Goal: Transaction & Acquisition: Purchase product/service

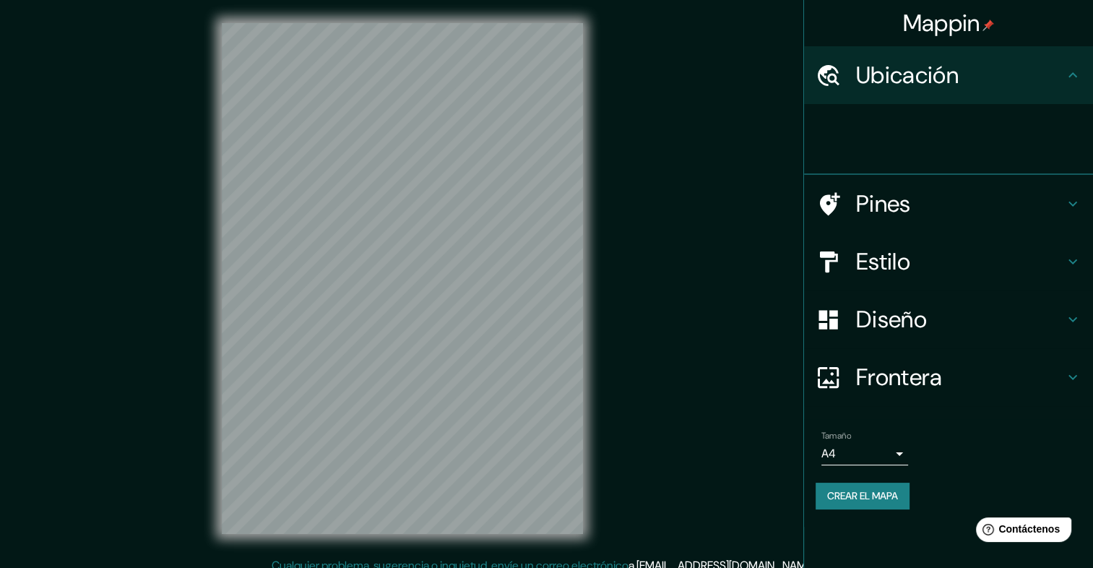
click at [904, 261] on h4 "Estilo" at bounding box center [960, 261] width 208 height 29
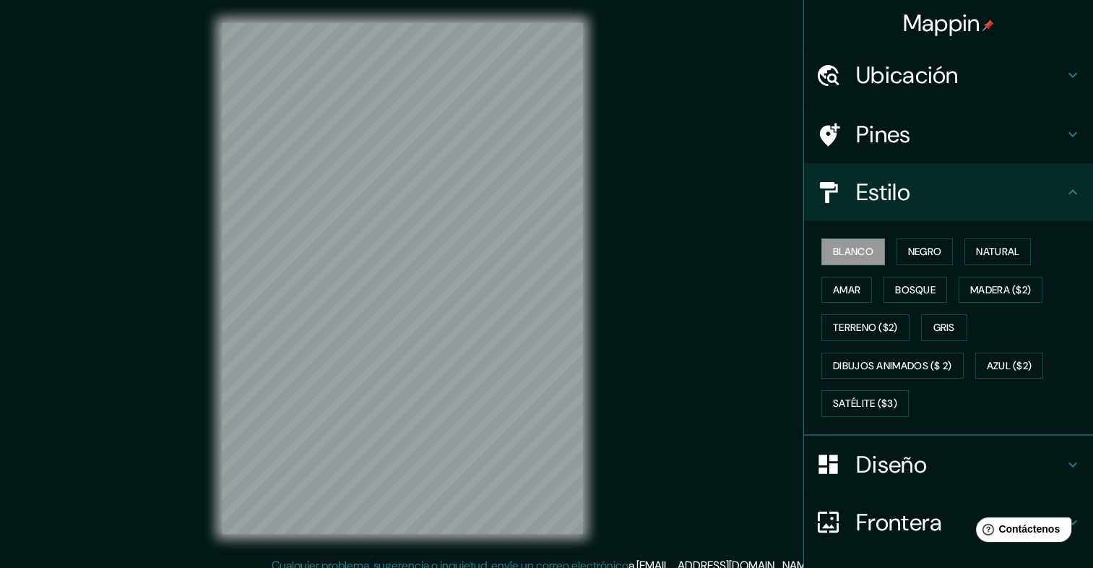
click at [870, 298] on div "Blanco Negro Natural [PERSON_NAME] ($2) Terreno ($2) Gris Dibujos animados ($ 2…" at bounding box center [953, 328] width 277 height 190
click at [883, 288] on button "Bosque" at bounding box center [915, 290] width 64 height 27
click at [833, 290] on font "Amar" at bounding box center [846, 290] width 27 height 18
click at [933, 325] on font "Gris" at bounding box center [944, 327] width 22 height 18
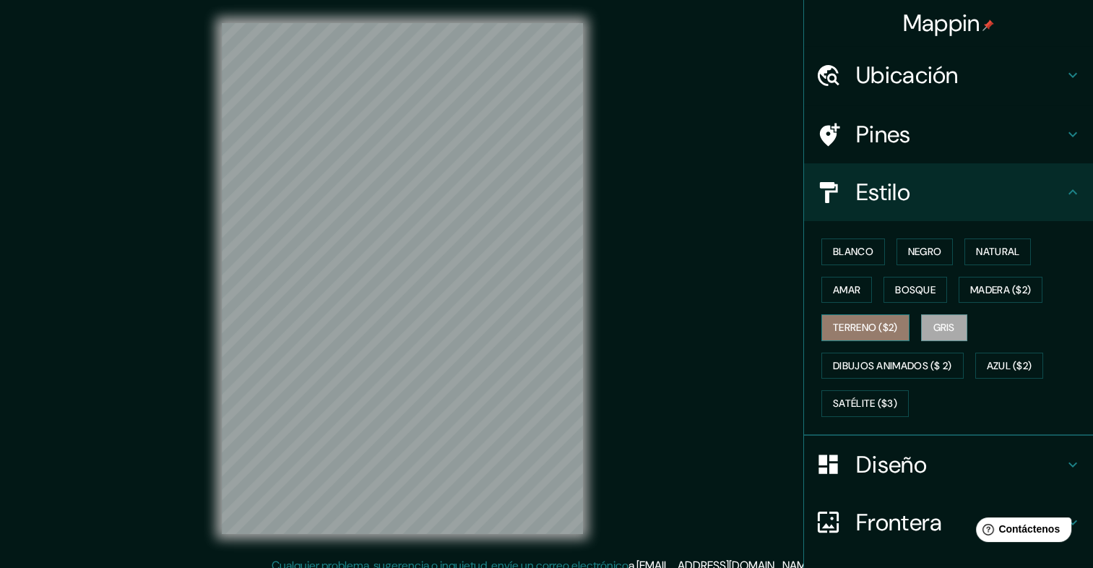
click at [875, 324] on font "Terreno ($2)" at bounding box center [865, 327] width 65 height 18
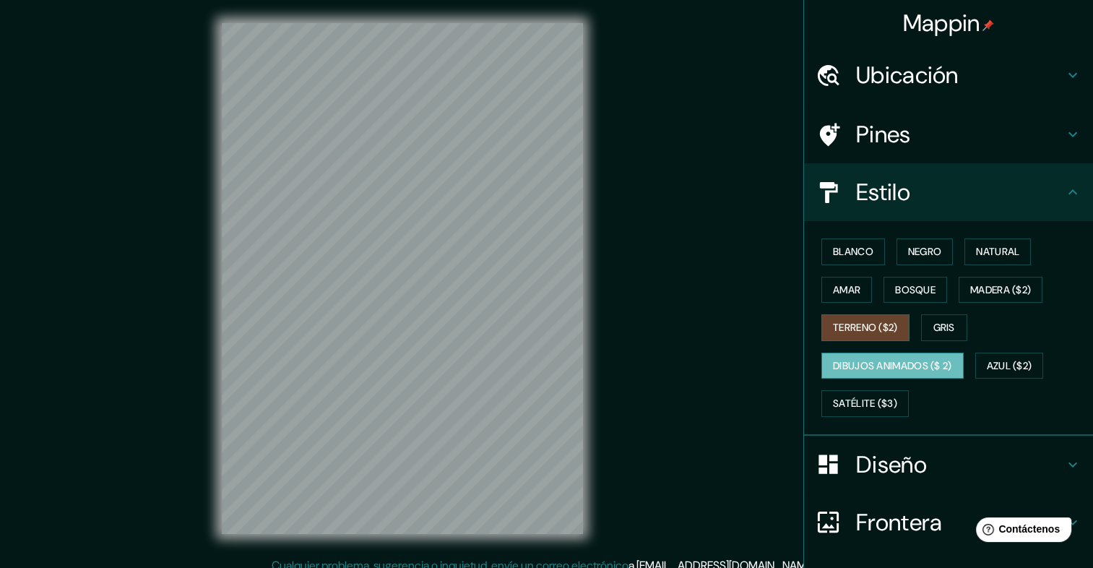
click at [900, 360] on font "Dibujos animados ($ 2)" at bounding box center [892, 366] width 119 height 18
click at [880, 394] on font "Satélite ($3)" at bounding box center [865, 403] width 64 height 18
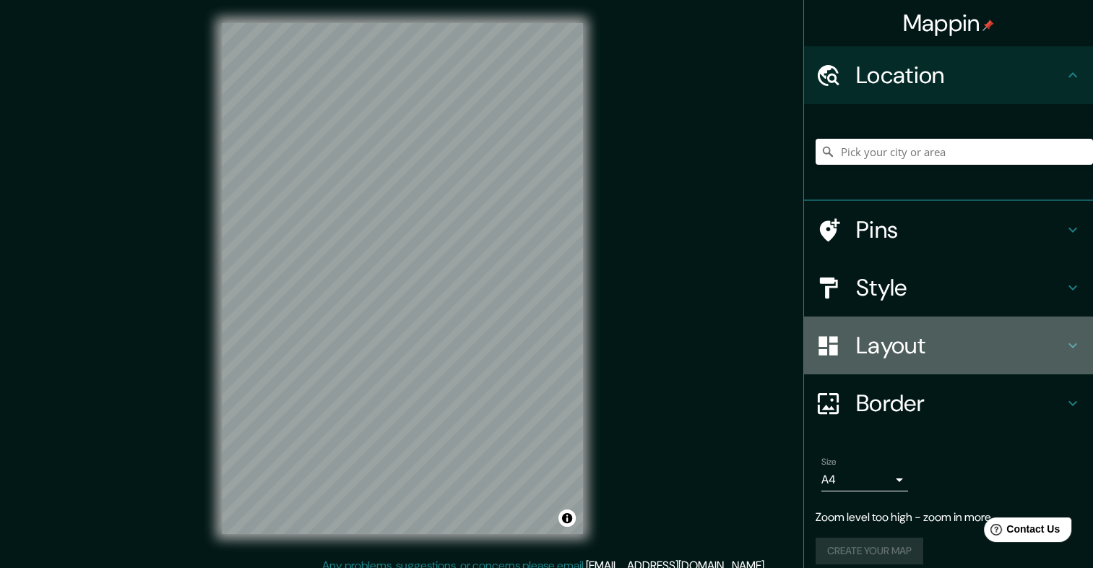
click at [990, 337] on h4 "Layout" at bounding box center [960, 345] width 208 height 29
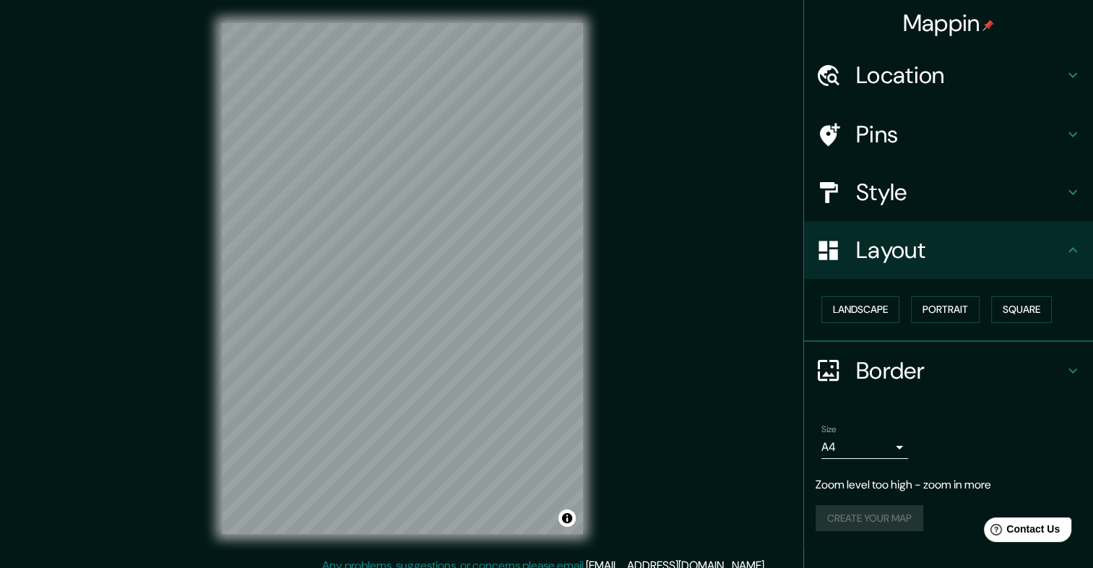
click at [916, 368] on h4 "Border" at bounding box center [960, 370] width 208 height 29
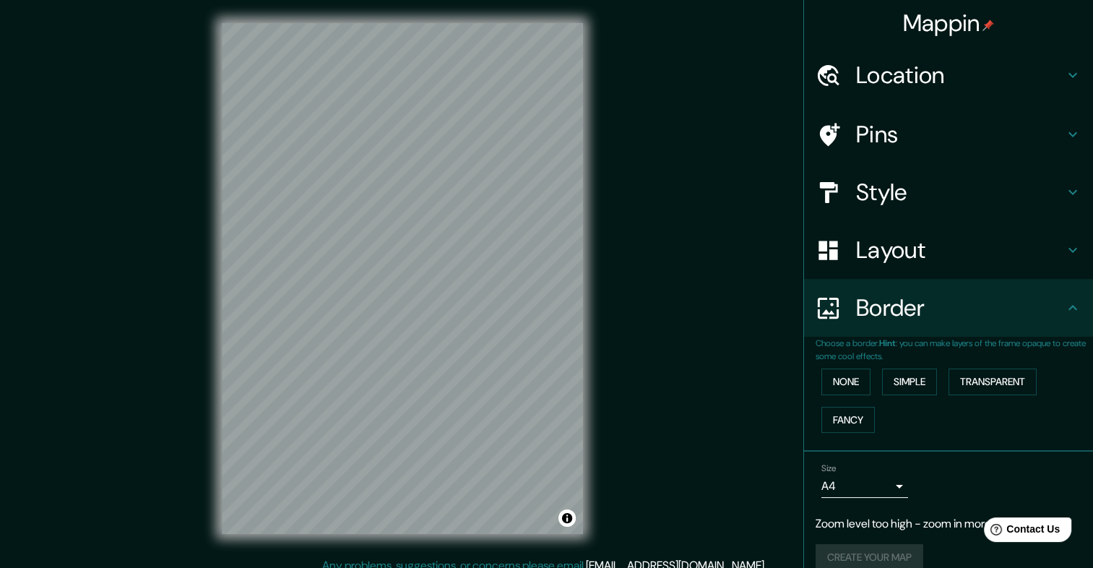
click at [916, 163] on div "Style" at bounding box center [948, 192] width 289 height 58
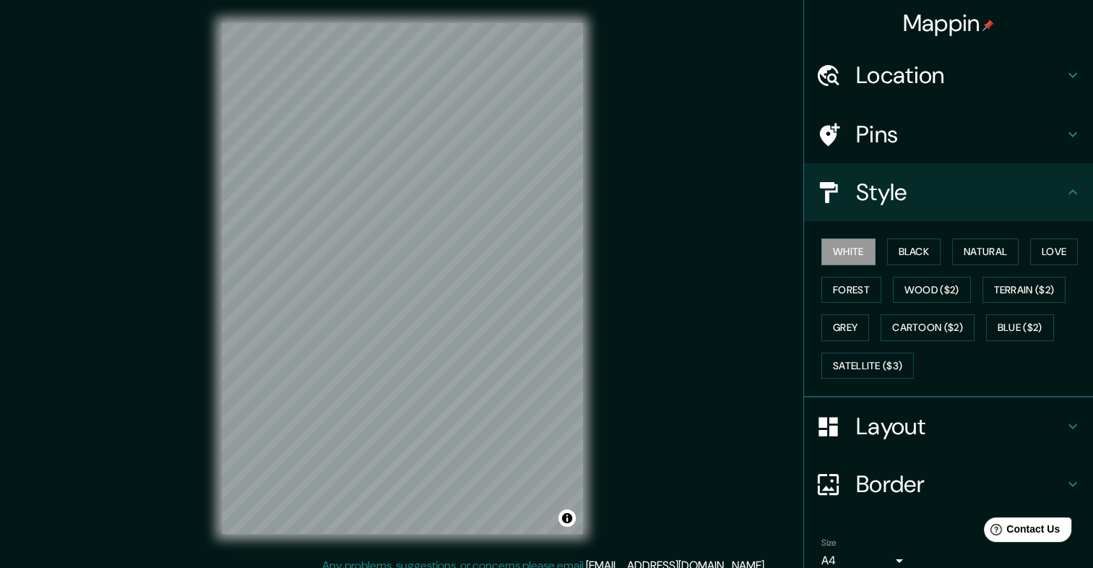
click at [906, 265] on div "White Black Natural Love Forest Wood ($2) Terrain ($2) Grey Cartoon ($2) Blue (…" at bounding box center [953, 309] width 277 height 152
click at [910, 256] on button "Black" at bounding box center [914, 251] width 54 height 27
click at [851, 291] on button "Forest" at bounding box center [851, 290] width 60 height 27
click at [840, 329] on button "Grey" at bounding box center [845, 327] width 48 height 27
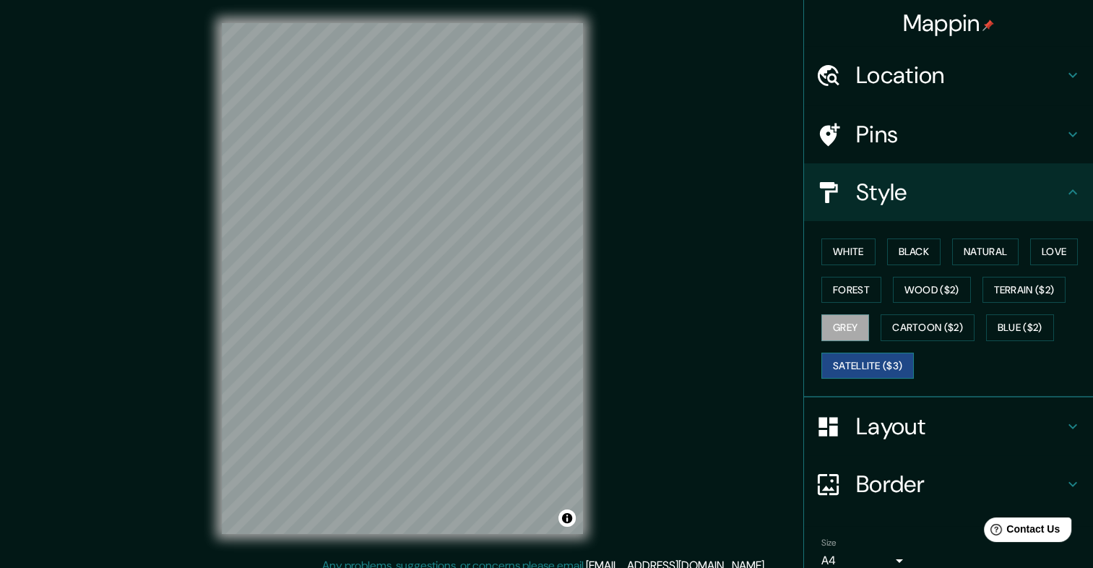
click at [867, 360] on button "Satellite ($3)" at bounding box center [867, 365] width 92 height 27
click at [821, 243] on button "White" at bounding box center [848, 251] width 54 height 27
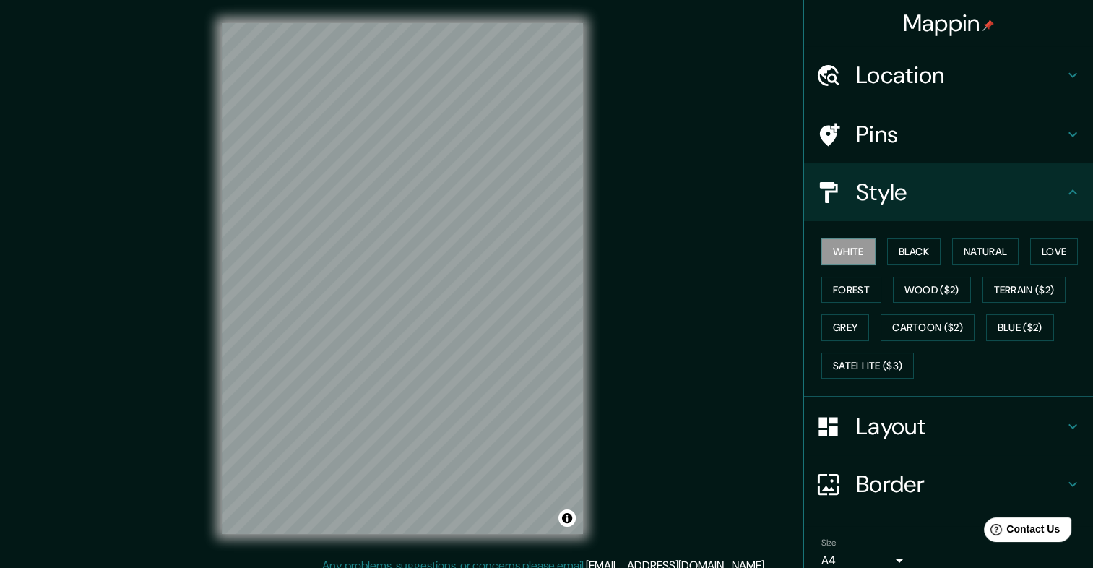
click at [952, 89] on h4 "Location" at bounding box center [960, 75] width 208 height 29
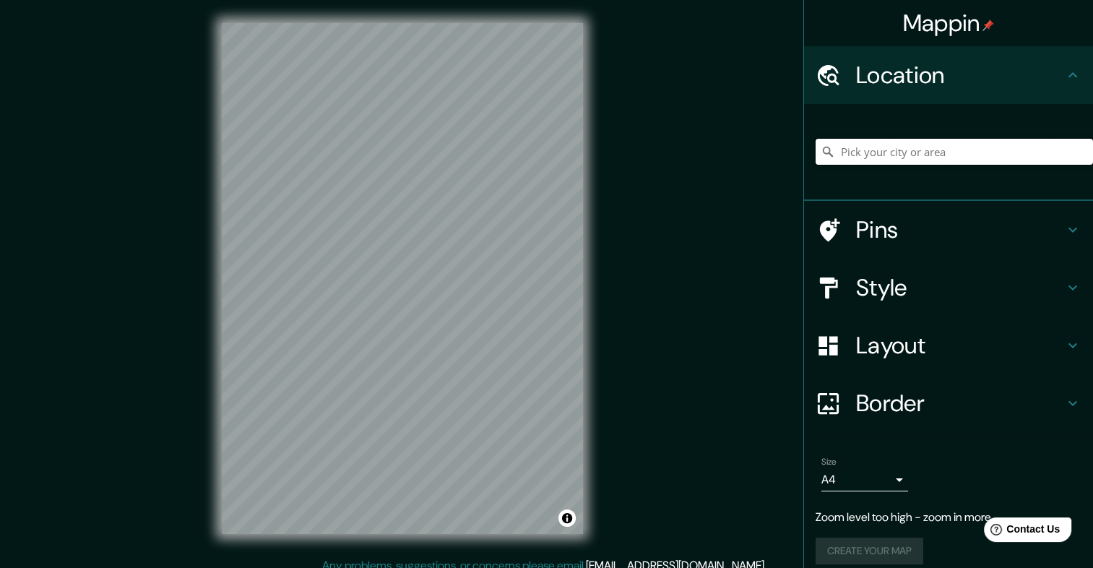
click at [882, 141] on input "Pick your city or area" at bounding box center [953, 152] width 277 height 26
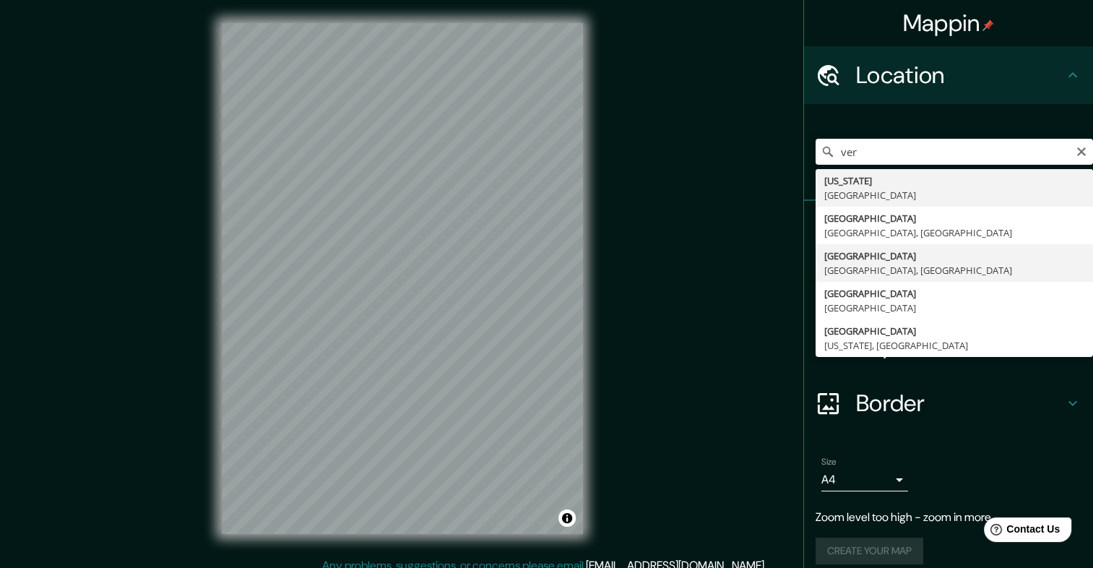
type input "[GEOGRAPHIC_DATA], [GEOGRAPHIC_DATA], [GEOGRAPHIC_DATA]"
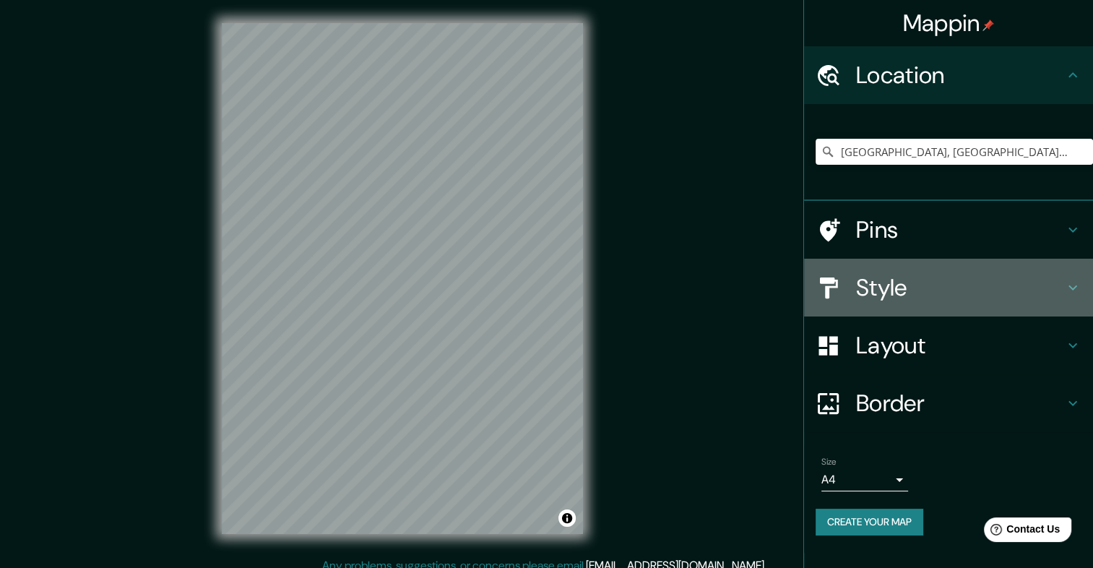
click at [885, 290] on h4 "Style" at bounding box center [960, 287] width 208 height 29
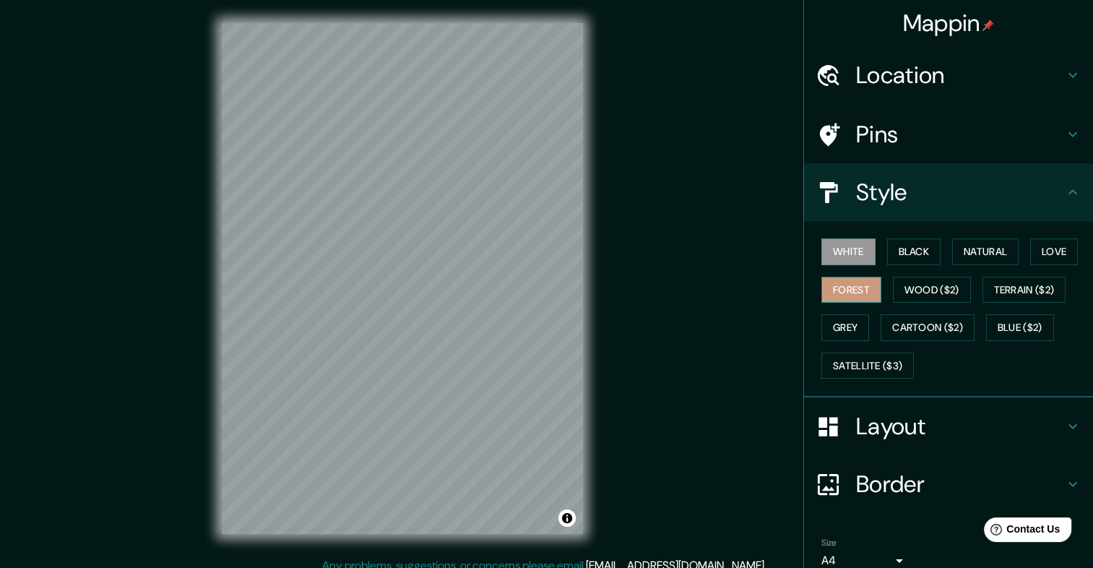
click at [848, 292] on button "Forest" at bounding box center [851, 290] width 60 height 27
click at [838, 321] on button "Grey" at bounding box center [845, 327] width 48 height 27
click at [569, 513] on button "Toggle attribution" at bounding box center [566, 517] width 17 height 17
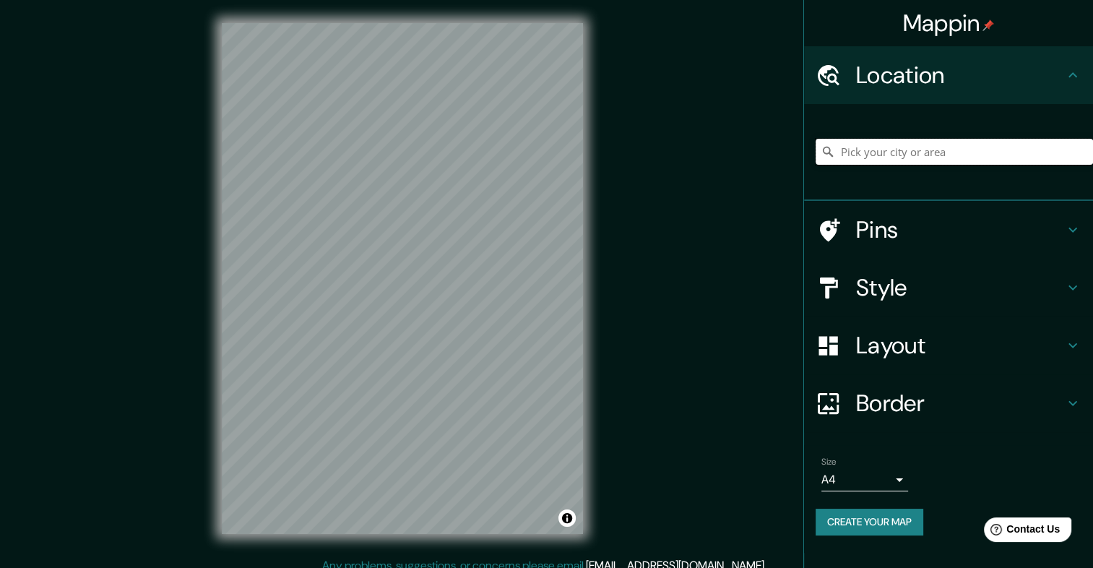
click at [876, 152] on input "Pick your city or area" at bounding box center [953, 152] width 277 height 26
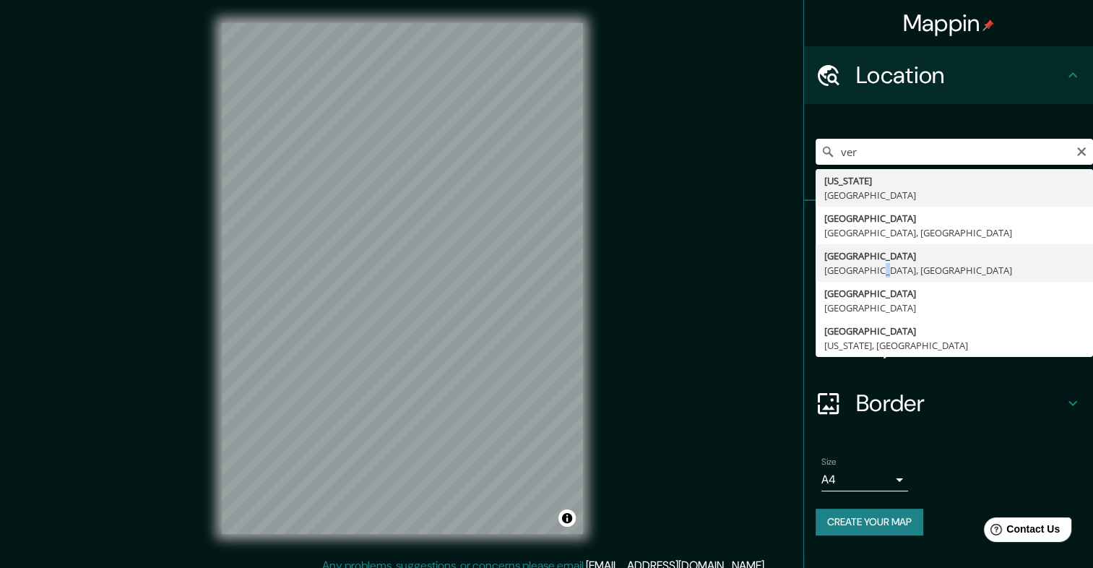
type input "[GEOGRAPHIC_DATA], [GEOGRAPHIC_DATA], [GEOGRAPHIC_DATA]"
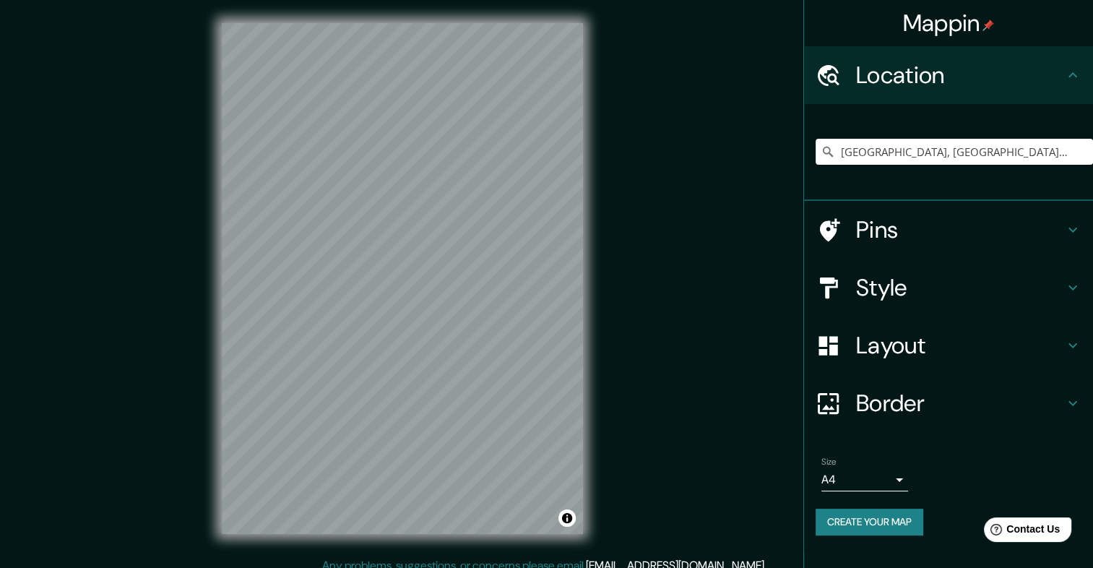
click at [899, 277] on h4 "Style" at bounding box center [960, 287] width 208 height 29
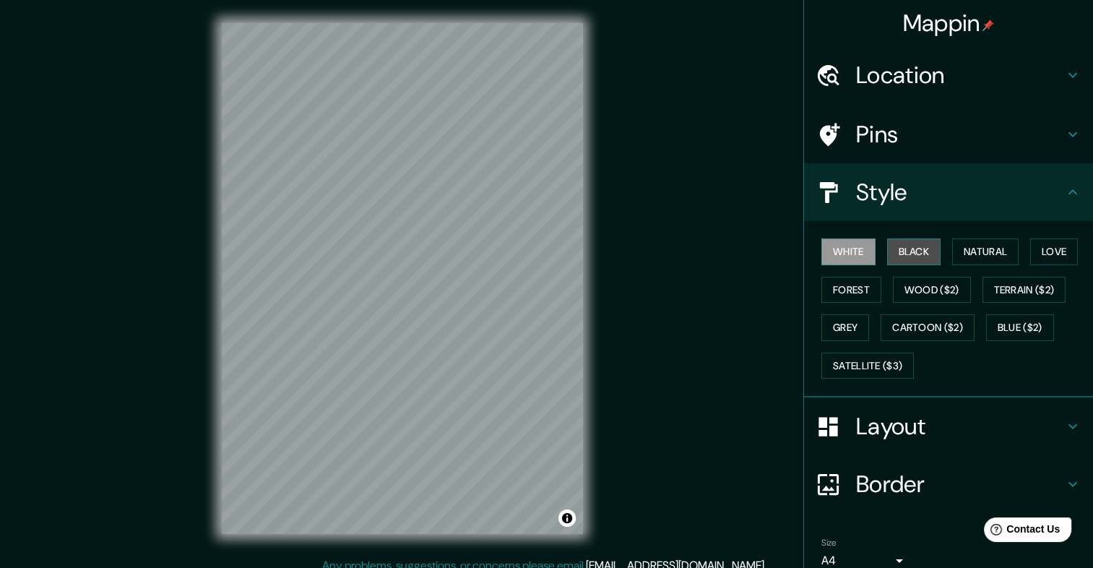
click at [890, 259] on button "Black" at bounding box center [914, 251] width 54 height 27
click at [969, 246] on button "Natural" at bounding box center [985, 251] width 66 height 27
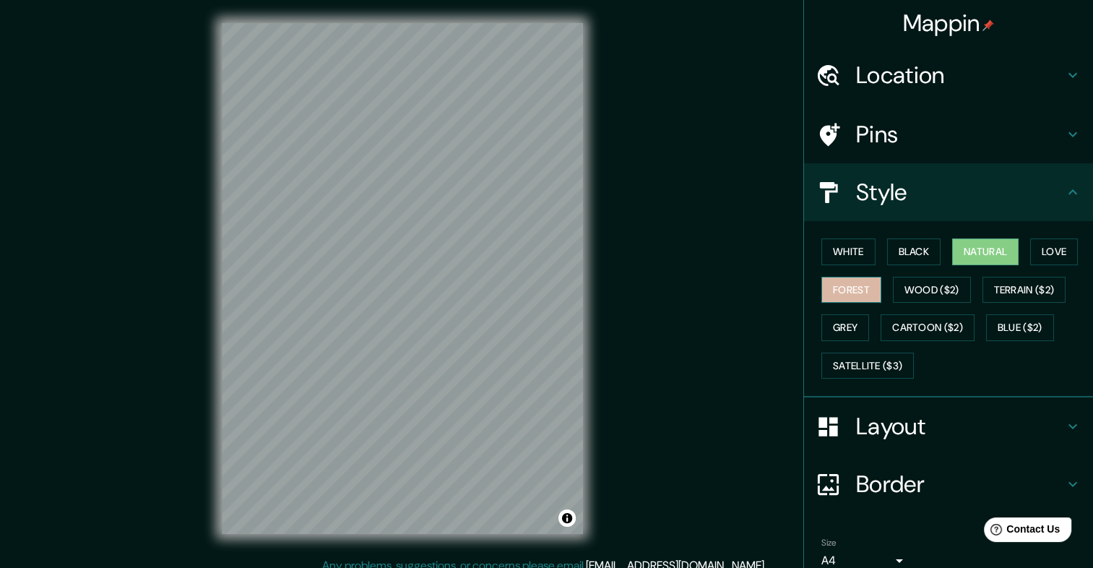
click at [839, 290] on button "Forest" at bounding box center [851, 290] width 60 height 27
click at [821, 317] on button "Grey" at bounding box center [845, 327] width 48 height 27
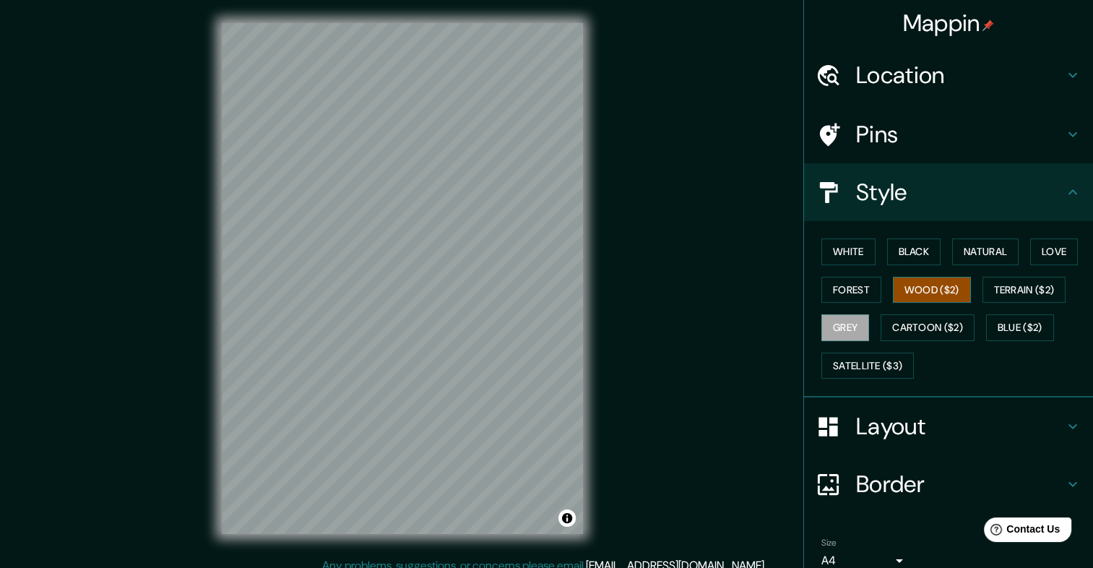
click at [940, 299] on button "Wood ($2)" at bounding box center [932, 290] width 78 height 27
click at [939, 317] on button "Cartoon ($2)" at bounding box center [927, 327] width 94 height 27
click at [848, 334] on button "Grey" at bounding box center [845, 327] width 48 height 27
click at [864, 370] on button "Satellite ($3)" at bounding box center [867, 365] width 92 height 27
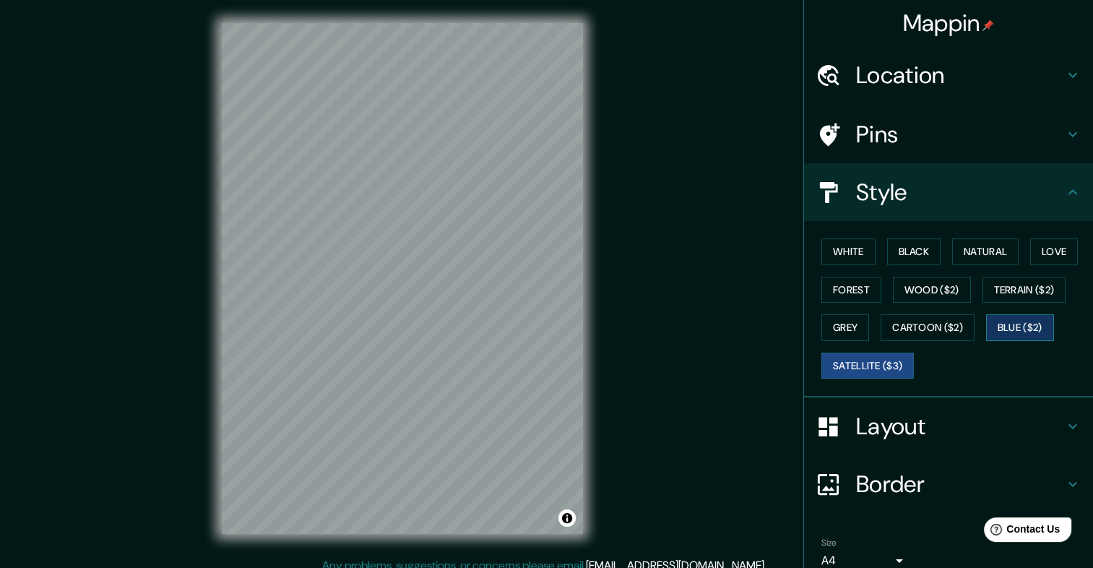
click at [1031, 327] on button "Blue ($2)" at bounding box center [1020, 327] width 68 height 27
click at [936, 287] on button "Wood ($2)" at bounding box center [932, 290] width 78 height 27
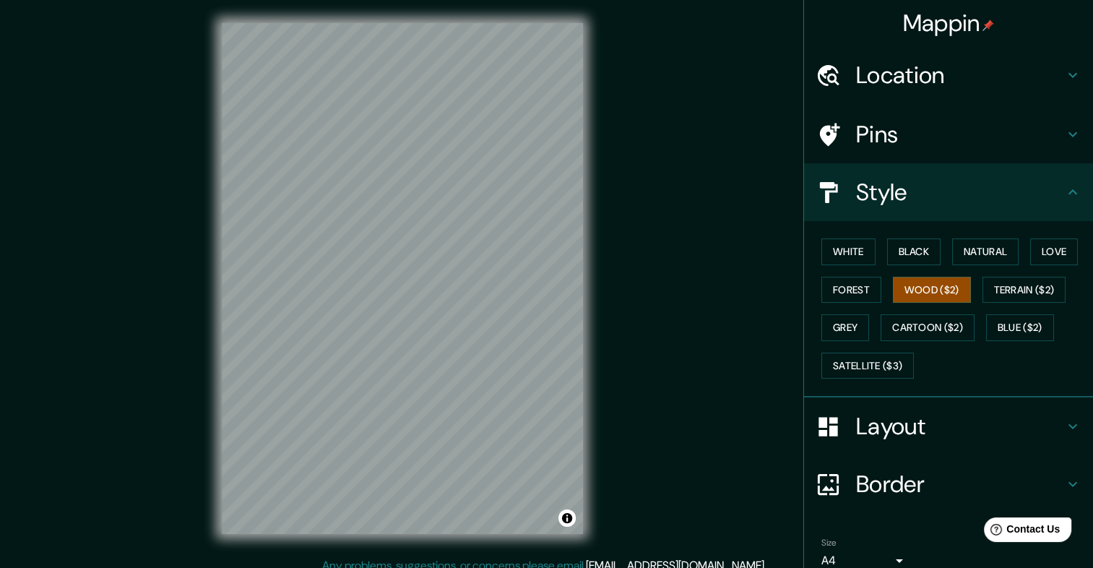
click at [880, 482] on h4 "Border" at bounding box center [960, 483] width 208 height 29
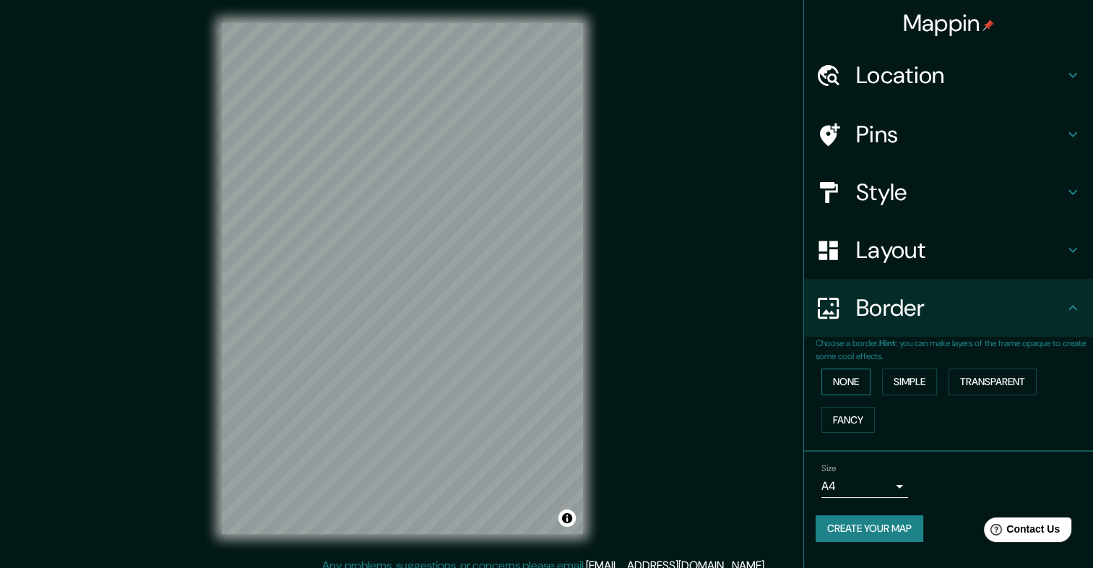
drag, startPoint x: 817, startPoint y: 383, endPoint x: 855, endPoint y: 383, distance: 38.3
click at [817, 383] on div "None Simple Transparent Fancy" at bounding box center [953, 400] width 277 height 76
click at [865, 383] on button "None" at bounding box center [845, 381] width 49 height 27
click at [864, 416] on button "Fancy" at bounding box center [847, 420] width 53 height 27
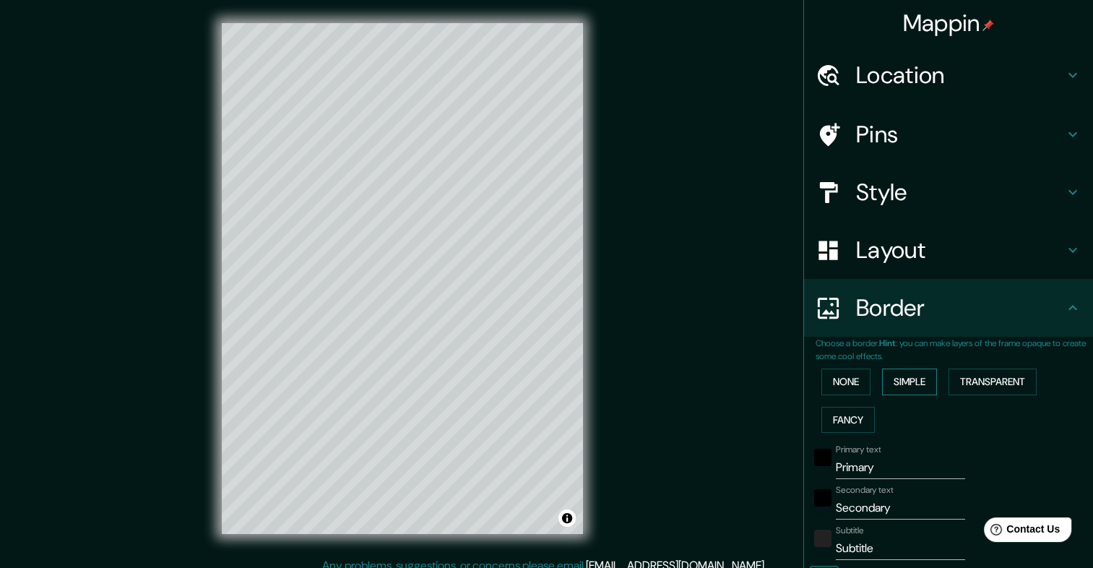
click at [916, 381] on button "Simple" at bounding box center [909, 381] width 55 height 27
click at [1025, 377] on button "Transparent" at bounding box center [992, 381] width 88 height 27
click at [804, 381] on div "Choose a border. Hint : you can make layers of the frame opaque to create some …" at bounding box center [948, 526] width 289 height 378
click at [843, 377] on button "None" at bounding box center [845, 381] width 49 height 27
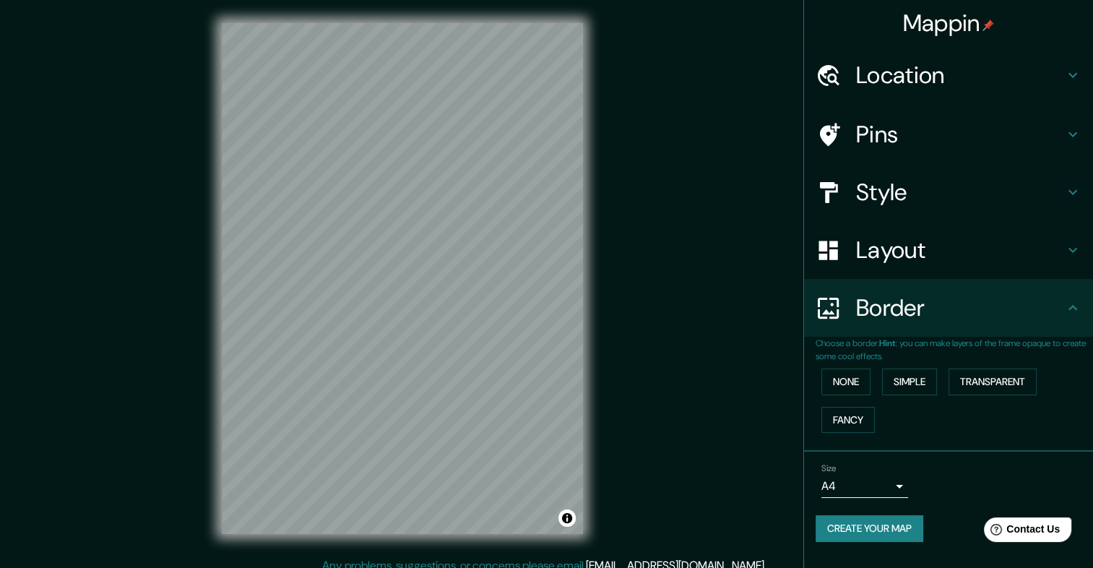
click at [898, 253] on h4 "Layout" at bounding box center [960, 249] width 208 height 29
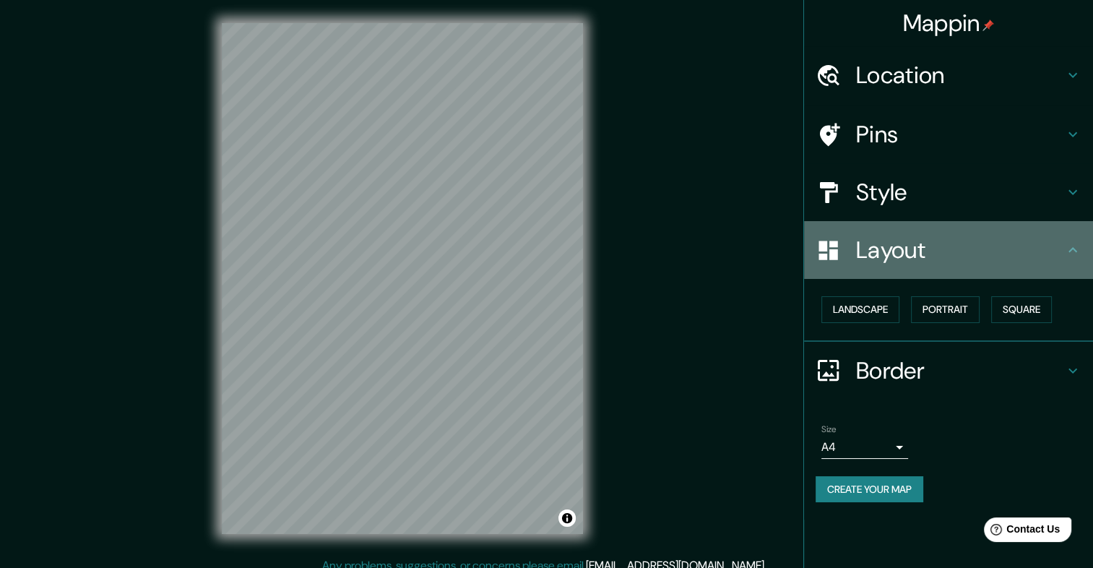
drag, startPoint x: 876, startPoint y: 240, endPoint x: 879, endPoint y: 264, distance: 24.0
click at [877, 240] on h4 "Layout" at bounding box center [960, 249] width 208 height 29
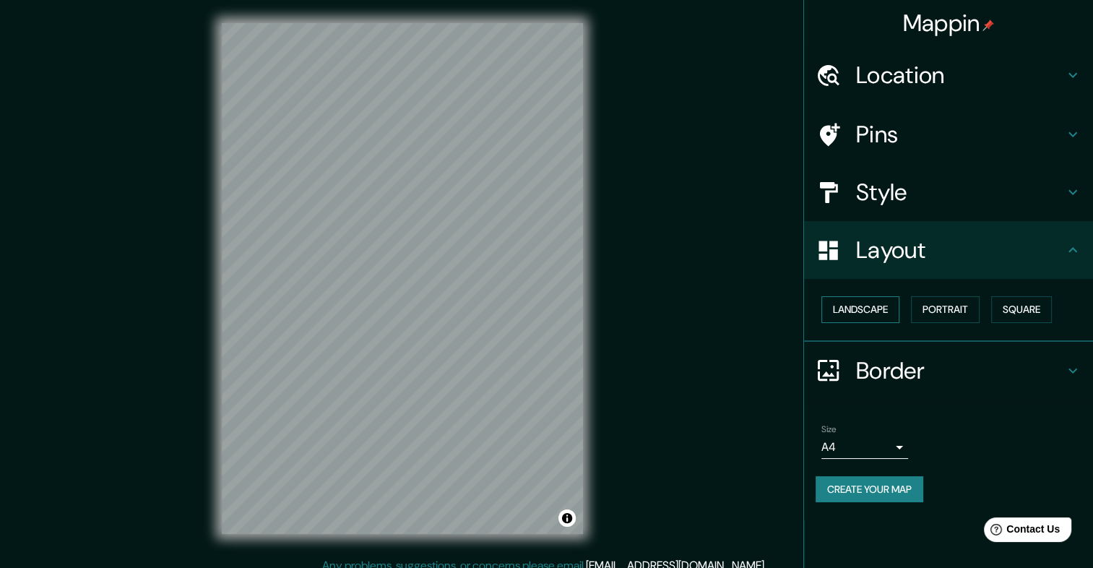
click at [869, 301] on button "Landscape" at bounding box center [860, 309] width 78 height 27
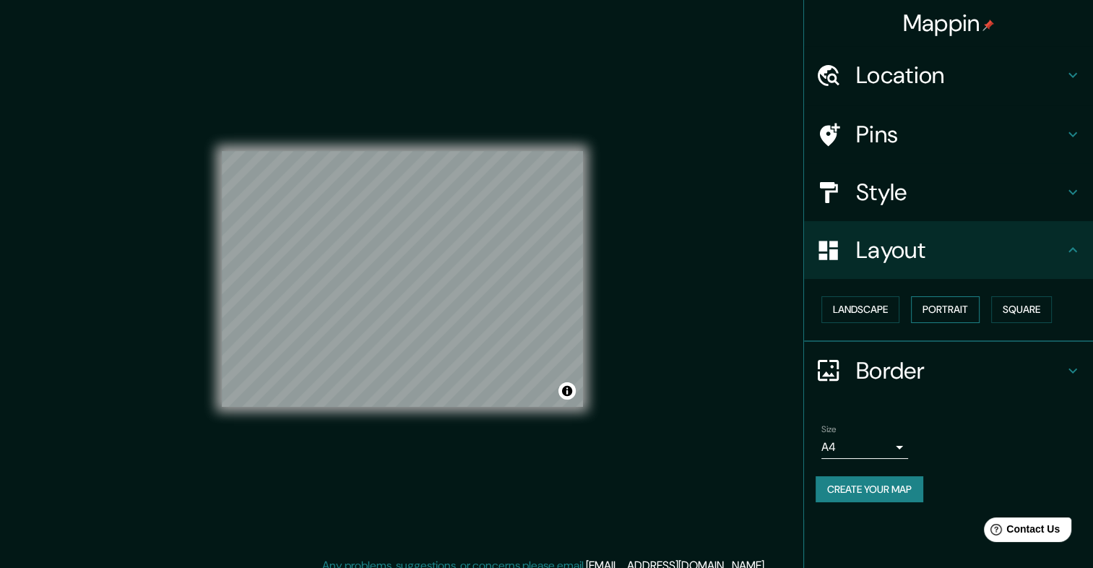
click at [950, 303] on button "Portrait" at bounding box center [945, 309] width 69 height 27
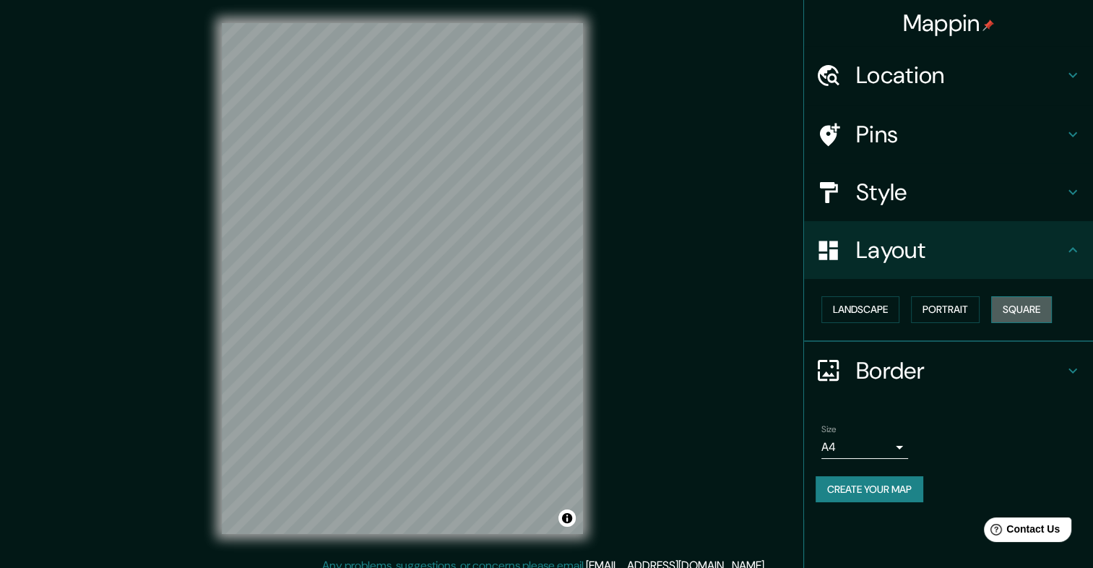
click at [1012, 307] on button "Square" at bounding box center [1021, 309] width 61 height 27
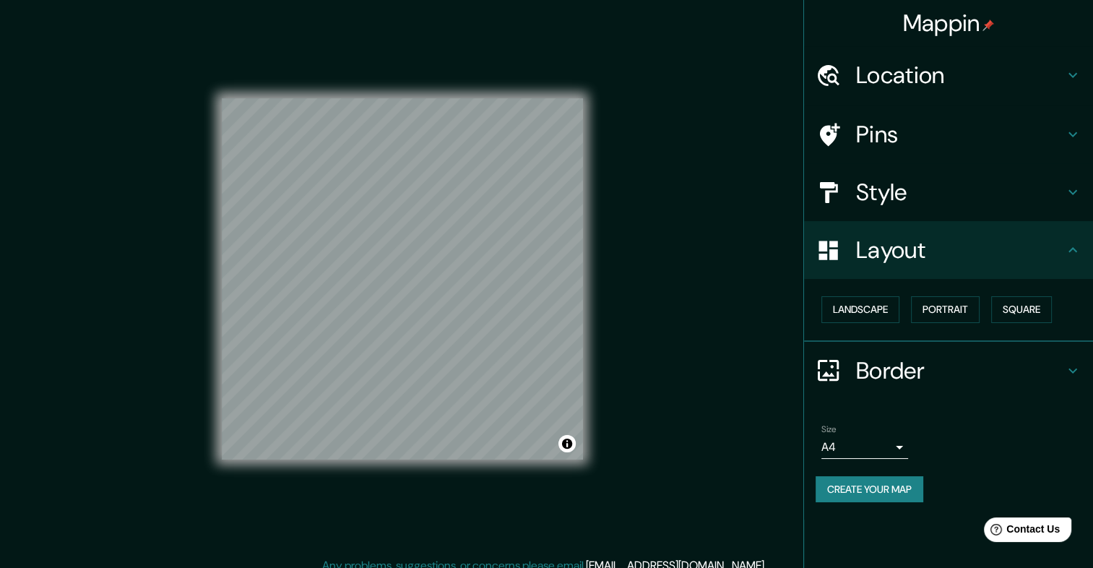
click at [895, 143] on h4 "Pins" at bounding box center [960, 134] width 208 height 29
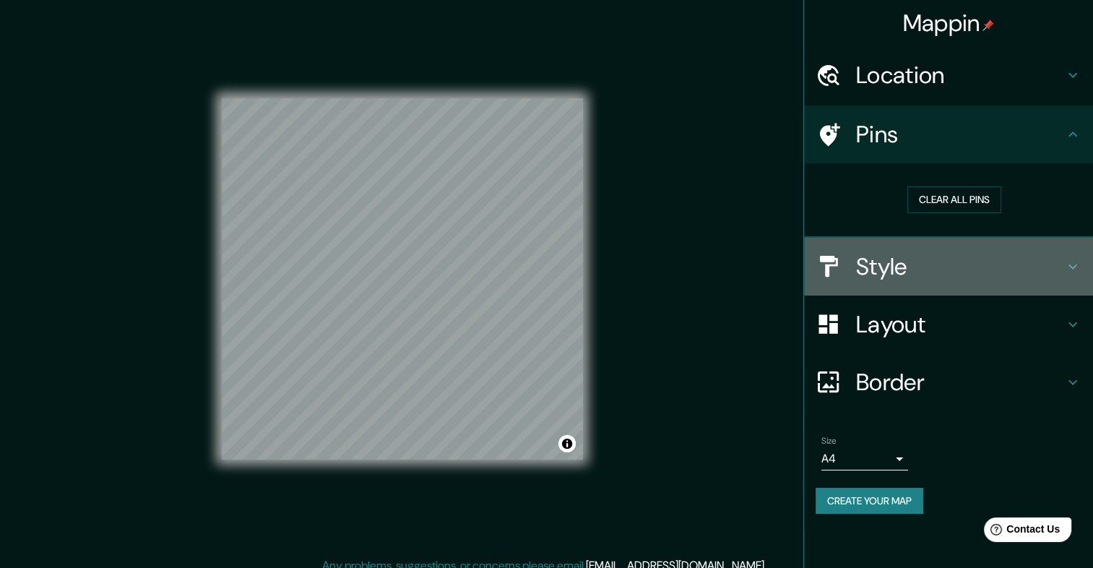
click at [897, 253] on h4 "Style" at bounding box center [960, 266] width 208 height 29
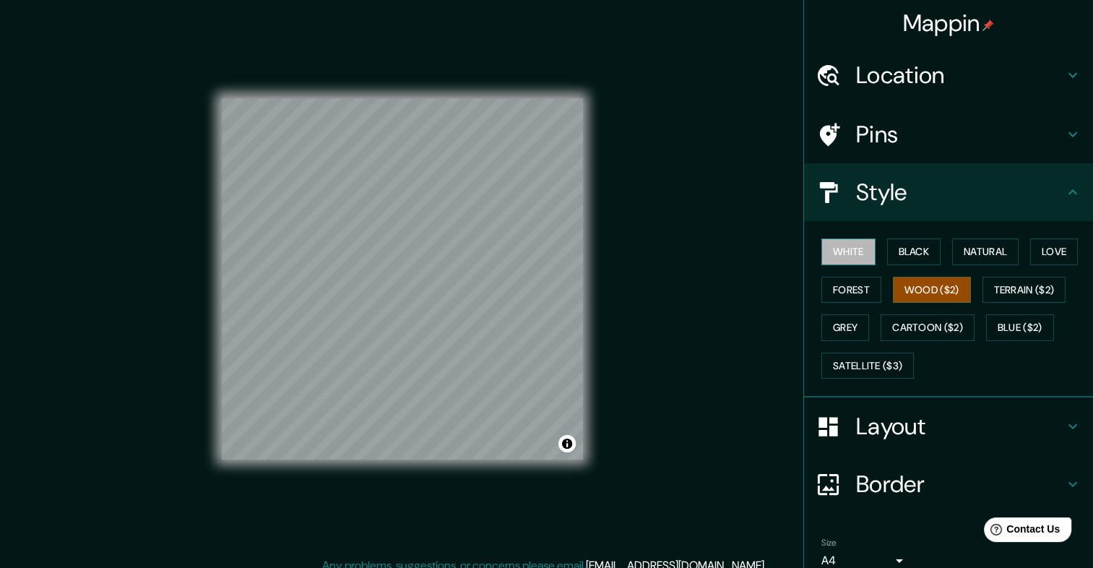
click at [831, 248] on button "White" at bounding box center [848, 251] width 54 height 27
click at [836, 269] on div "White Black Natural Love Forest Wood ($2) Terrain ($2) Grey Cartoon ($2) Blue (…" at bounding box center [953, 309] width 277 height 152
click at [845, 291] on button "Forest" at bounding box center [851, 290] width 60 height 27
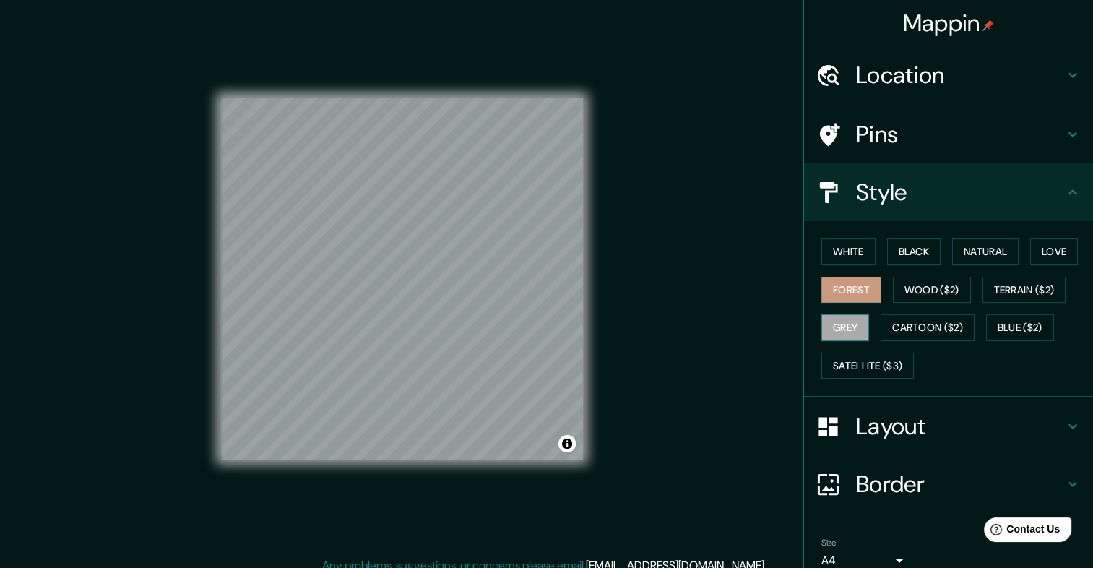
click at [846, 314] on button "Grey" at bounding box center [845, 327] width 48 height 27
click at [859, 365] on button "Satellite ($3)" at bounding box center [867, 365] width 92 height 27
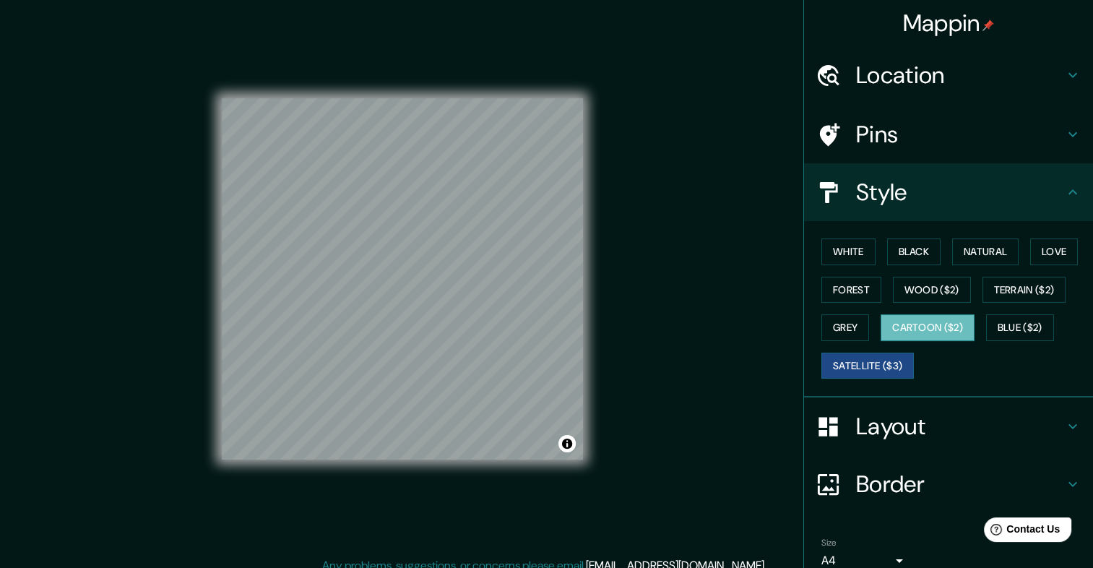
click at [958, 320] on button "Cartoon ($2)" at bounding box center [927, 327] width 94 height 27
click at [1009, 293] on button "Terrain ($2)" at bounding box center [1024, 290] width 84 height 27
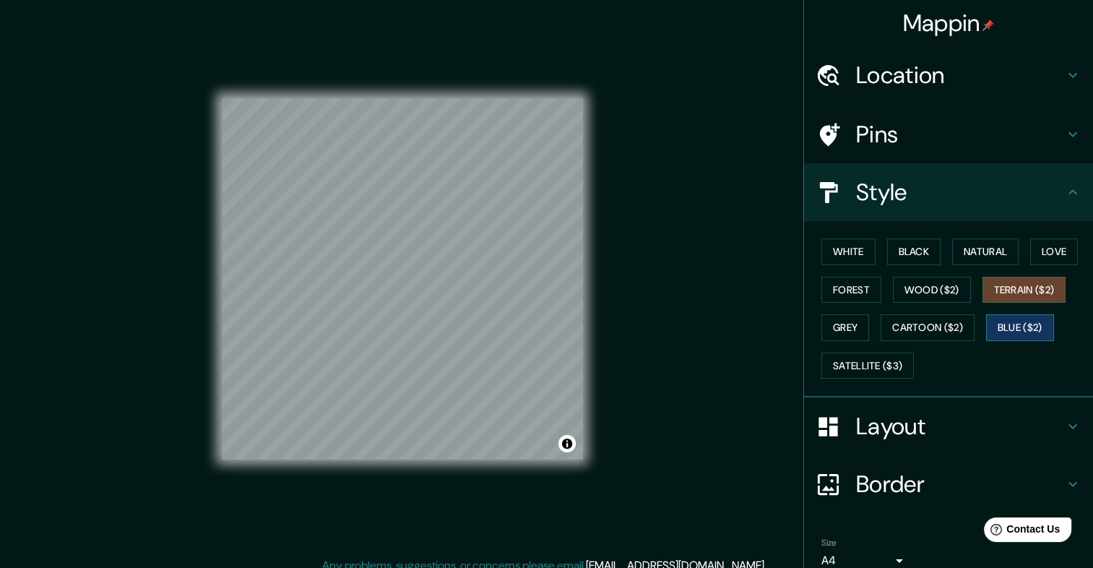
click at [1005, 317] on button "Blue ($2)" at bounding box center [1020, 327] width 68 height 27
click at [905, 277] on button "Wood ($2)" at bounding box center [932, 290] width 78 height 27
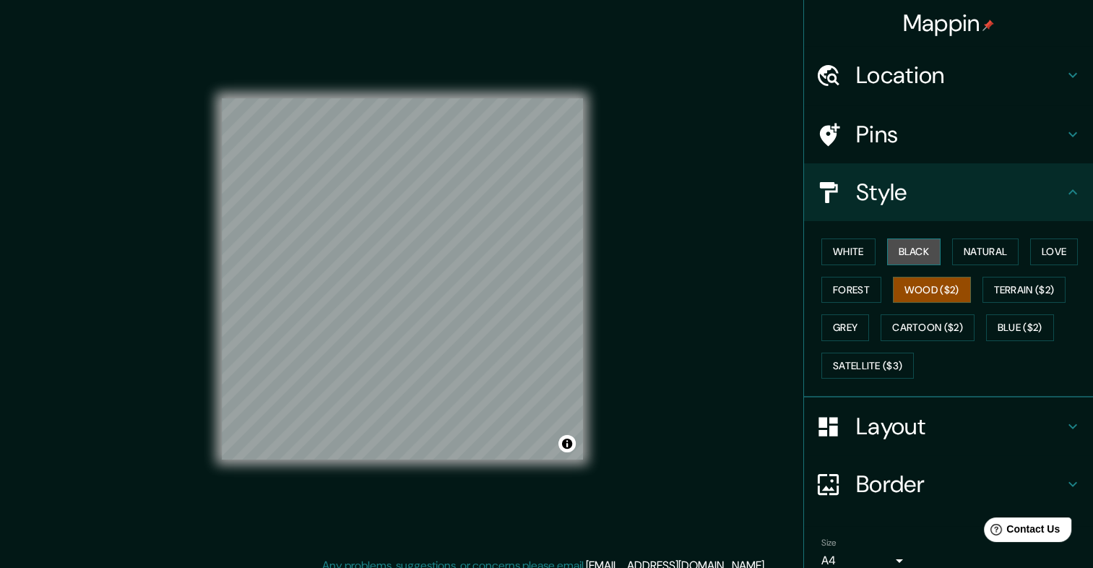
click at [909, 256] on button "Black" at bounding box center [914, 251] width 54 height 27
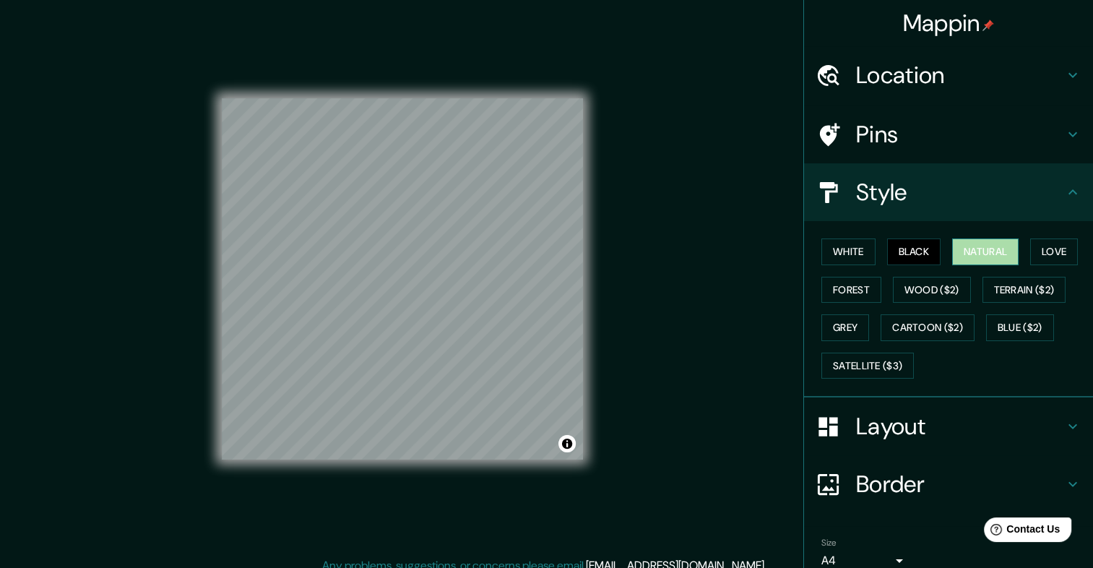
click at [973, 241] on button "Natural" at bounding box center [985, 251] width 66 height 27
click at [848, 321] on button "Grey" at bounding box center [845, 327] width 48 height 27
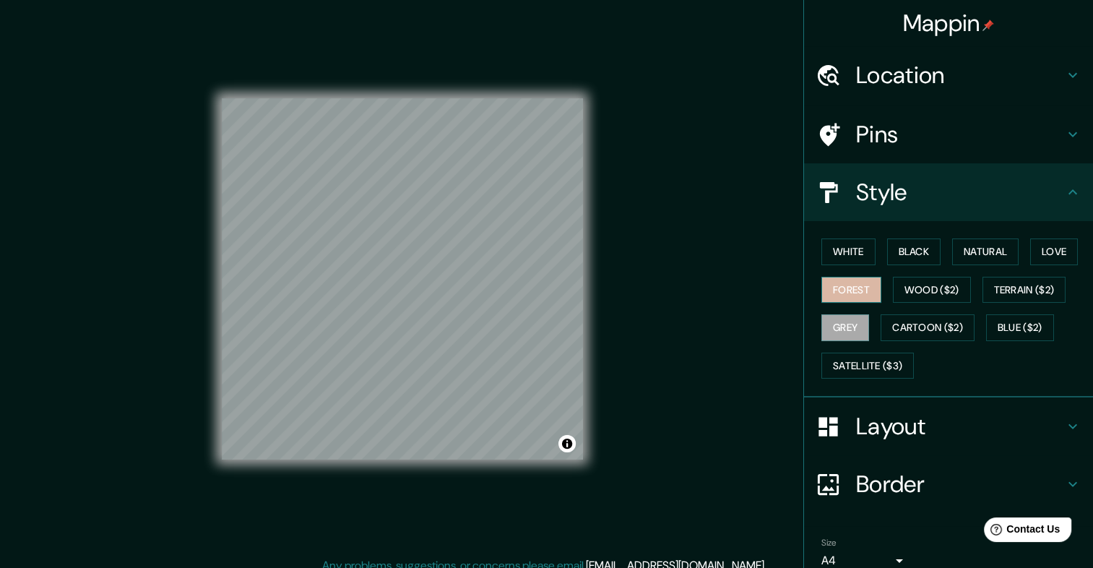
click at [821, 285] on button "Forest" at bounding box center [851, 290] width 60 height 27
click at [826, 352] on button "Satellite ($3)" at bounding box center [867, 365] width 92 height 27
click at [830, 329] on button "Grey" at bounding box center [845, 327] width 48 height 27
click at [534, 308] on div at bounding box center [538, 307] width 12 height 12
click at [530, 300] on div at bounding box center [533, 306] width 12 height 12
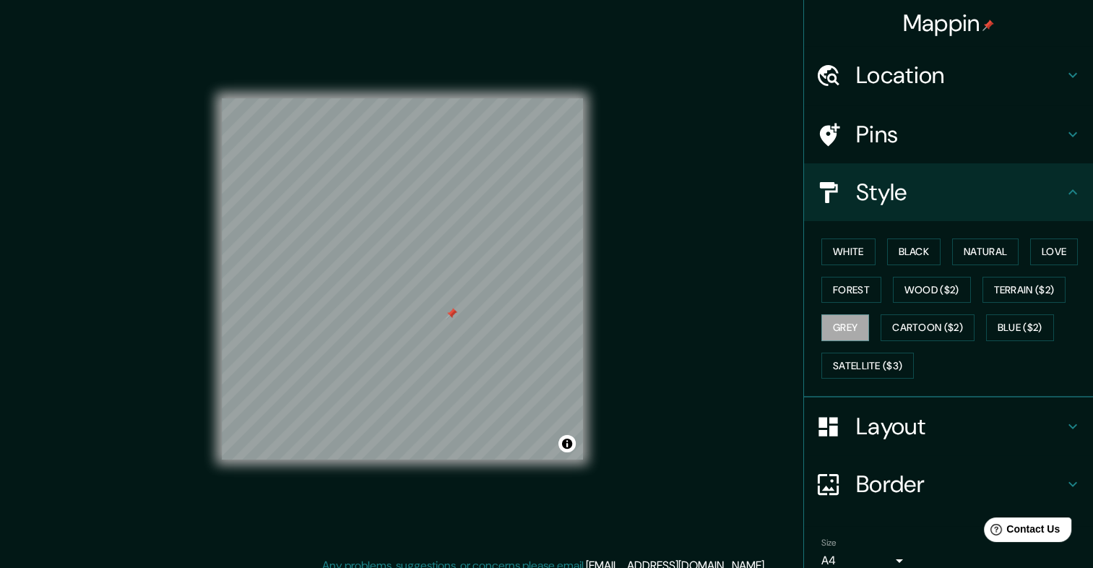
click at [451, 316] on div at bounding box center [452, 314] width 12 height 12
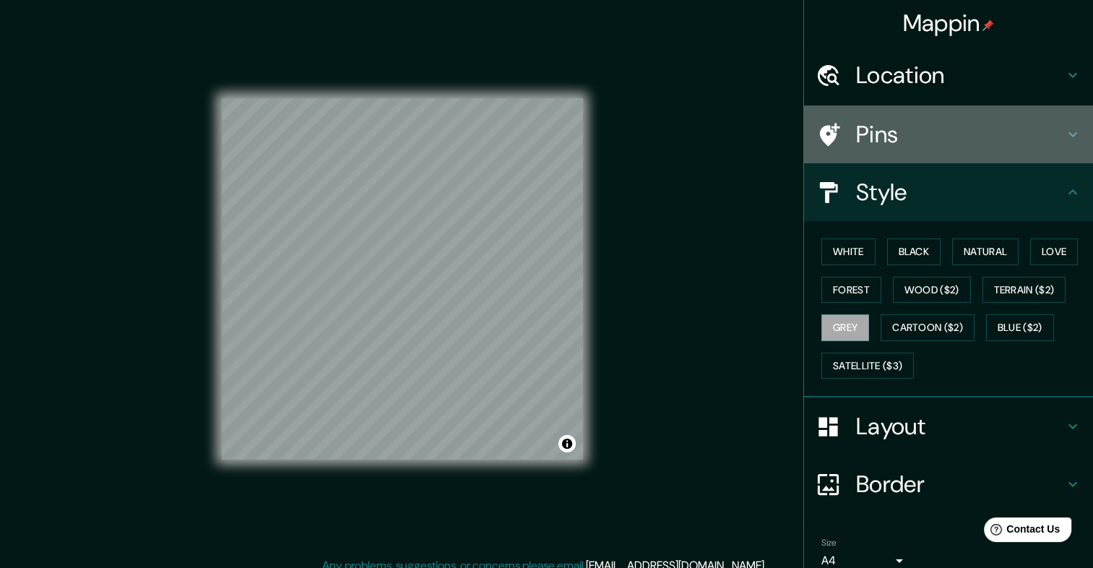
click at [835, 128] on div at bounding box center [835, 134] width 40 height 25
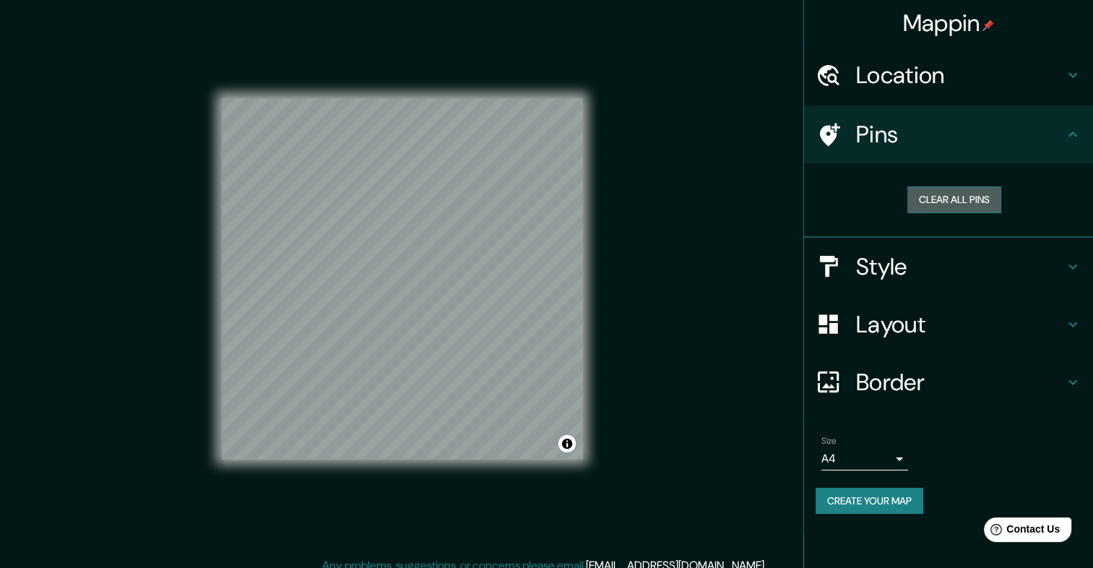
click at [932, 195] on button "Clear all pins" at bounding box center [954, 199] width 94 height 27
click at [950, 199] on button "Clear all pins" at bounding box center [954, 199] width 94 height 27
click at [943, 201] on button "Clear all pins" at bounding box center [954, 199] width 94 height 27
click at [871, 136] on h4 "Pins" at bounding box center [960, 134] width 208 height 29
click at [866, 266] on h4 "Style" at bounding box center [960, 266] width 208 height 29
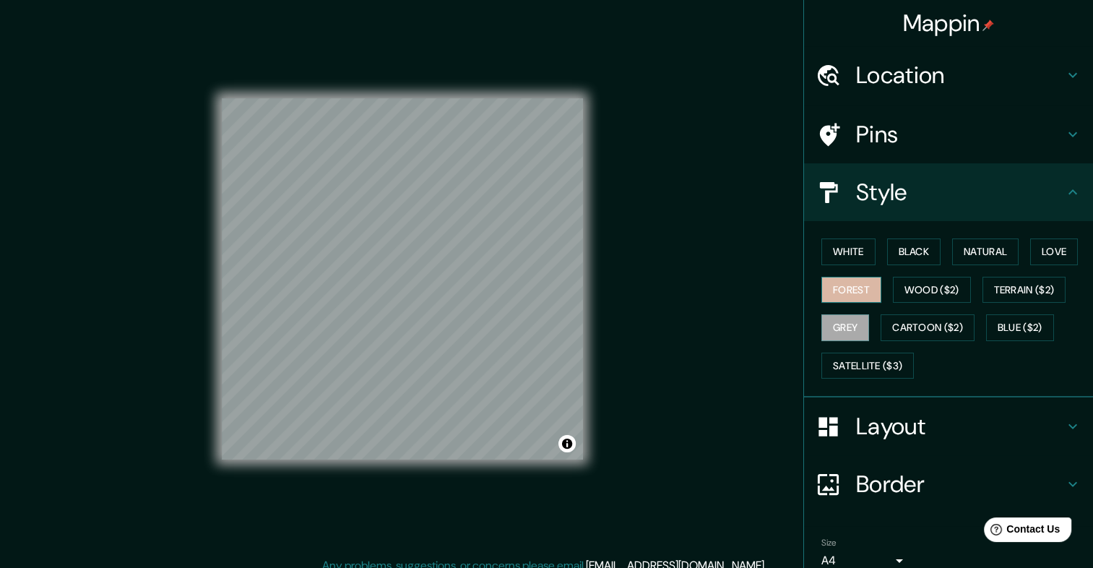
click at [841, 294] on button "Forest" at bounding box center [851, 290] width 60 height 27
click at [834, 246] on button "White" at bounding box center [848, 251] width 54 height 27
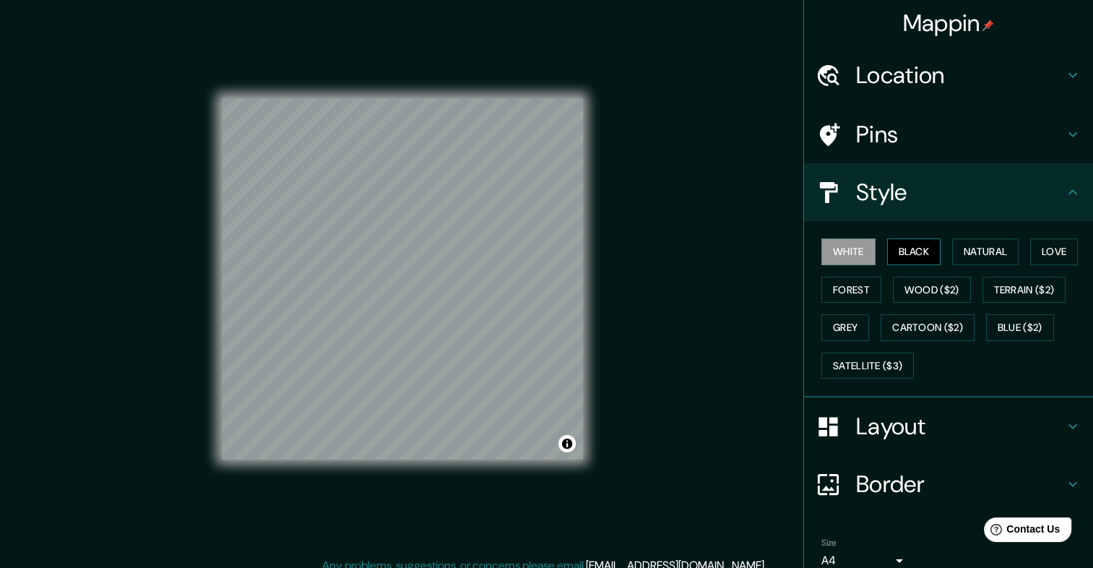
click at [891, 250] on button "Black" at bounding box center [914, 251] width 54 height 27
click at [967, 258] on button "Natural" at bounding box center [985, 251] width 66 height 27
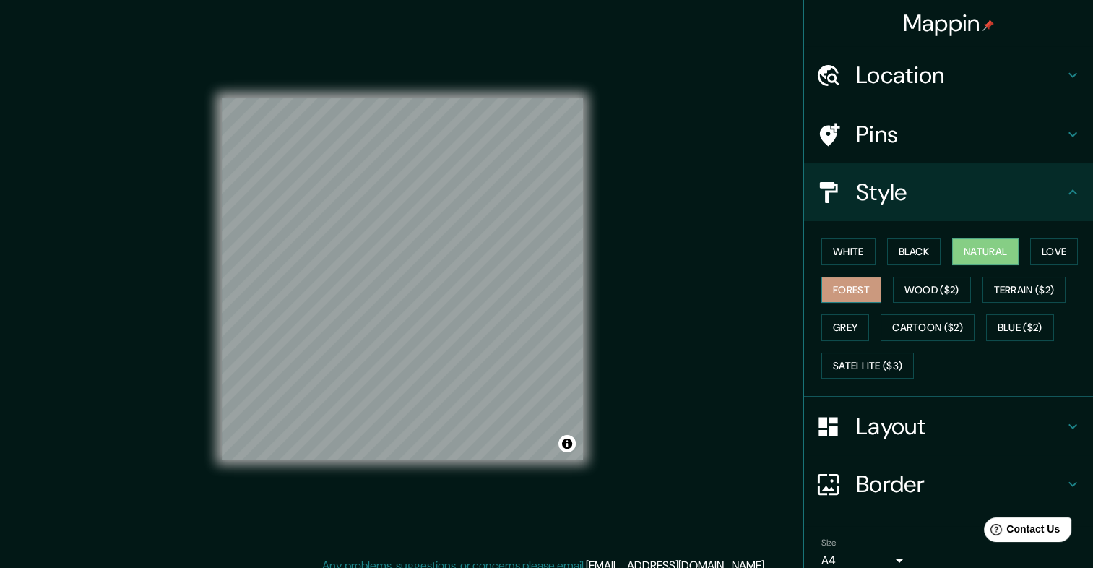
click at [848, 293] on button "Forest" at bounding box center [851, 290] width 60 height 27
click at [855, 241] on button "White" at bounding box center [848, 251] width 54 height 27
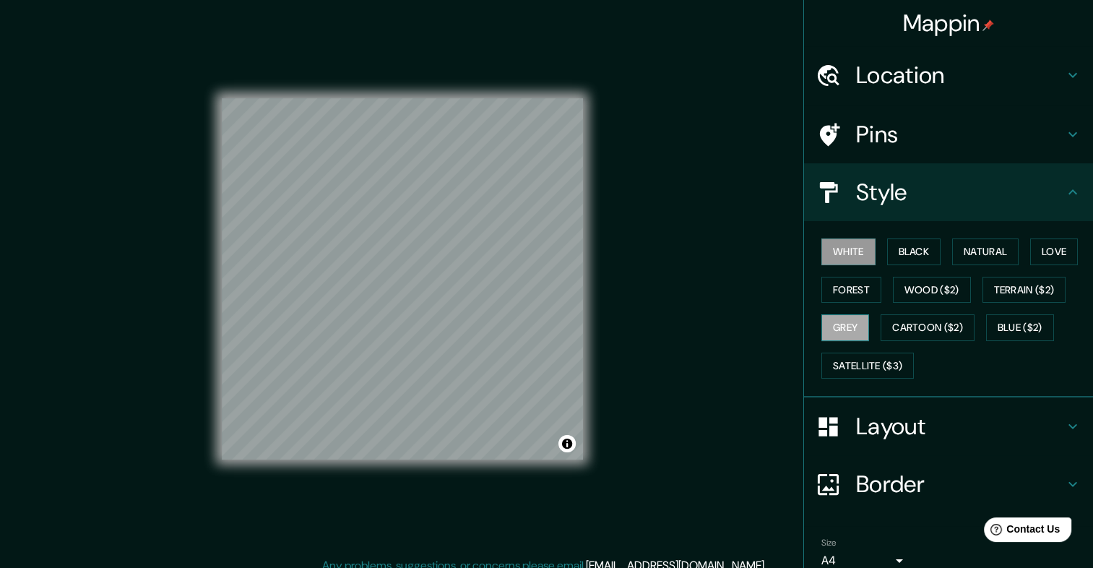
click at [827, 335] on button "Grey" at bounding box center [845, 327] width 48 height 27
click at [844, 379] on div "White Black Natural Love Forest Wood ($2) Terrain ($2) Grey Cartoon ($2) Blue (…" at bounding box center [953, 309] width 277 height 152
click at [925, 324] on button "Cartoon ($2)" at bounding box center [927, 327] width 94 height 27
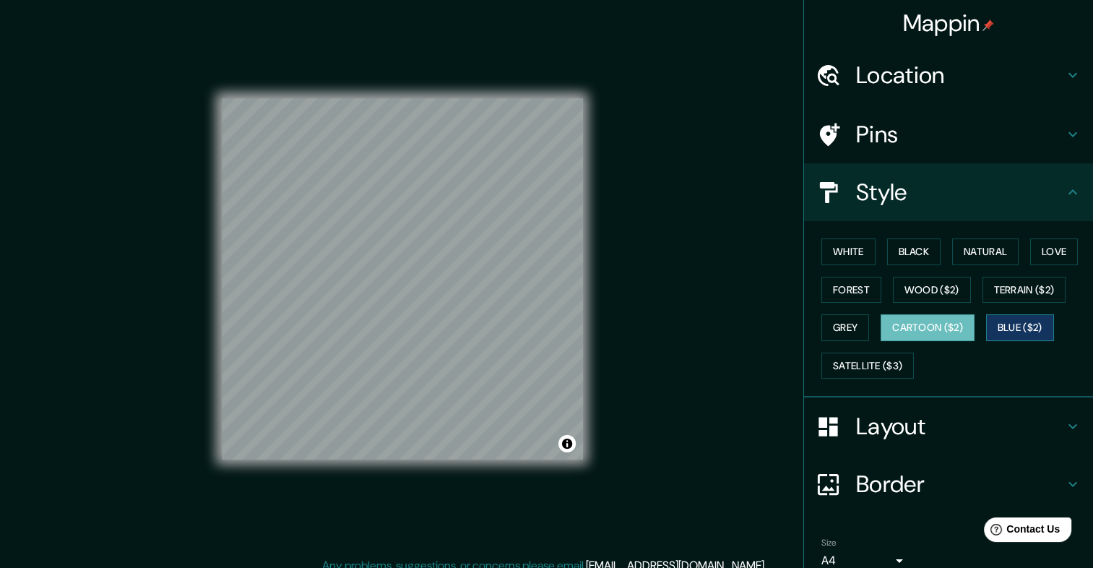
click at [991, 324] on button "Blue ($2)" at bounding box center [1020, 327] width 68 height 27
click at [991, 297] on button "Terrain ($2)" at bounding box center [1024, 290] width 84 height 27
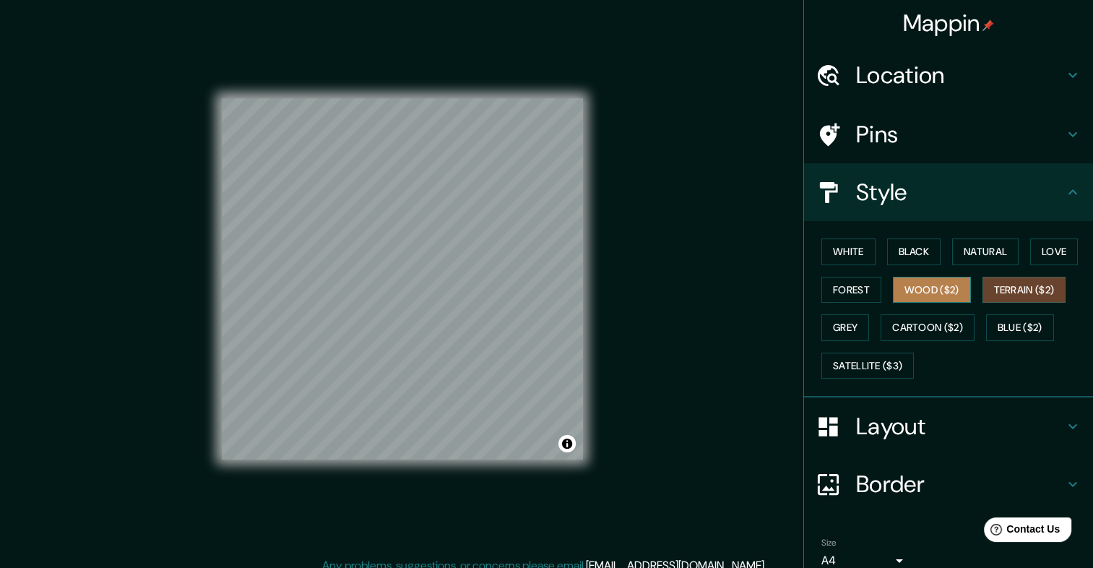
click at [926, 285] on button "Wood ($2)" at bounding box center [932, 290] width 78 height 27
click at [1054, 288] on button "Terrain ($2)" at bounding box center [1024, 290] width 84 height 27
click at [1048, 254] on button "Love" at bounding box center [1054, 251] width 48 height 27
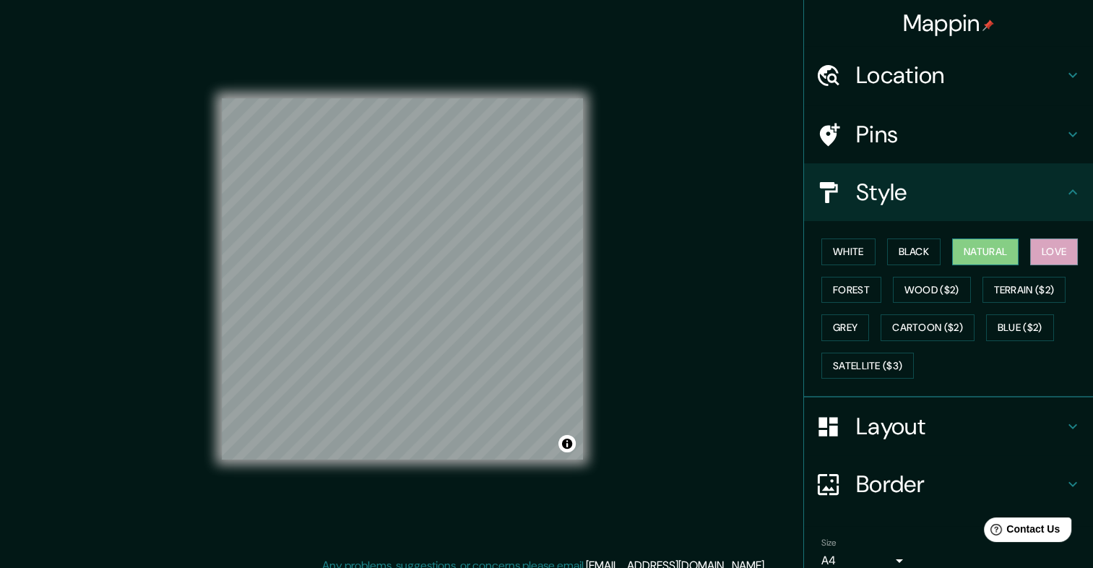
click at [960, 259] on button "Natural" at bounding box center [985, 251] width 66 height 27
click at [930, 256] on button "Black" at bounding box center [914, 251] width 54 height 27
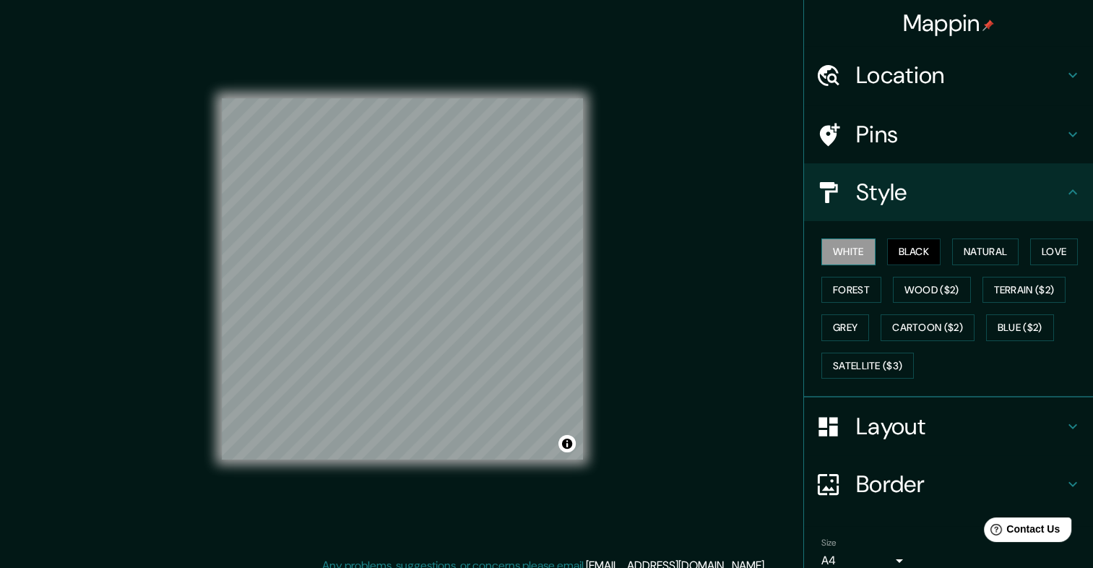
click at [834, 254] on button "White" at bounding box center [848, 251] width 54 height 27
click at [823, 286] on button "Forest" at bounding box center [851, 290] width 60 height 27
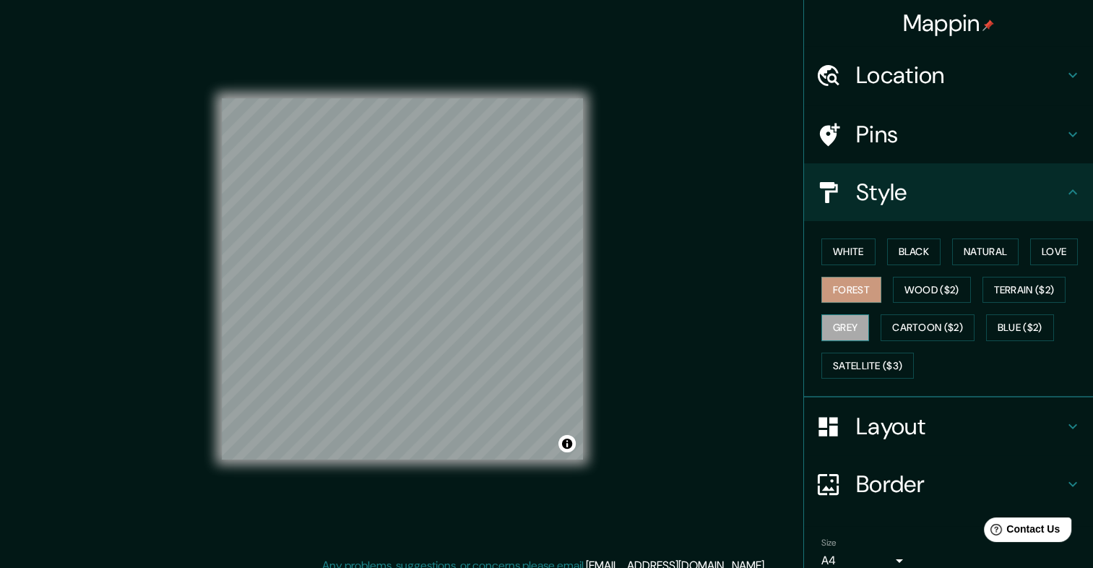
click at [845, 322] on button "Grey" at bounding box center [845, 327] width 48 height 27
